Goal: Task Accomplishment & Management: Use online tool/utility

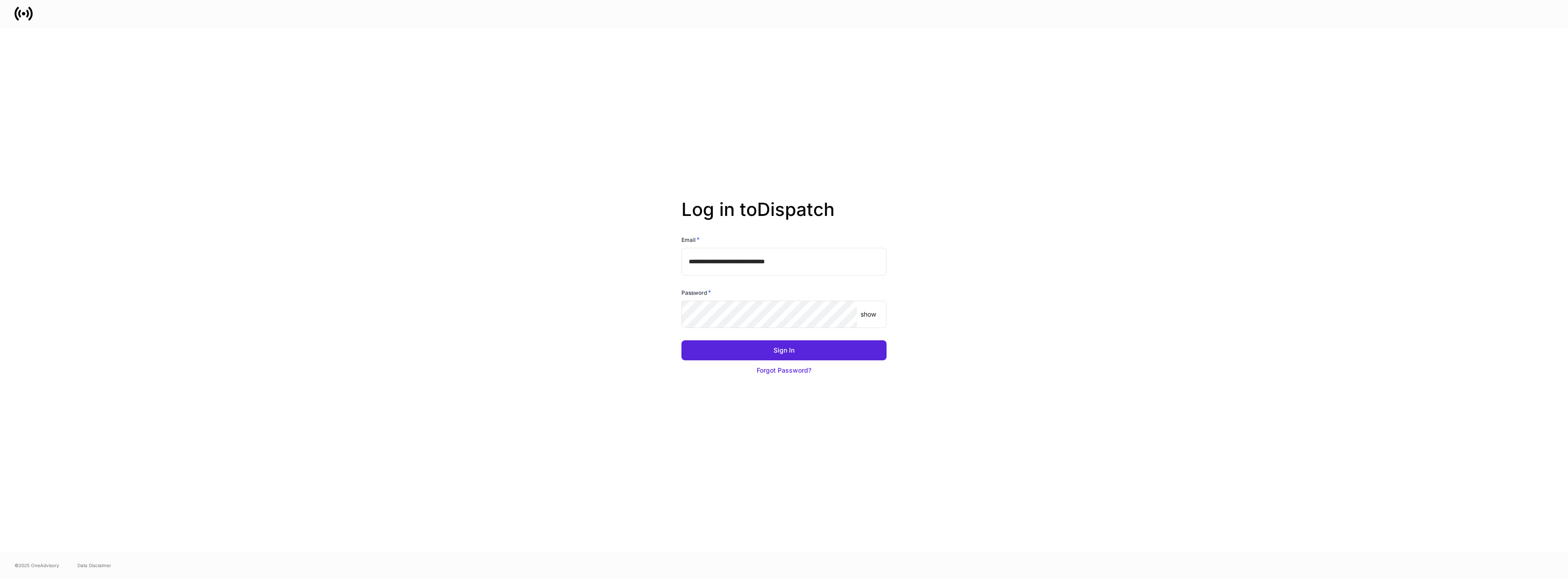
click at [841, 260] on input "**********" at bounding box center [784, 261] width 205 height 27
type input "**********"
click at [775, 351] on div "Sign In" at bounding box center [784, 350] width 21 height 9
